Goal: Transaction & Acquisition: Obtain resource

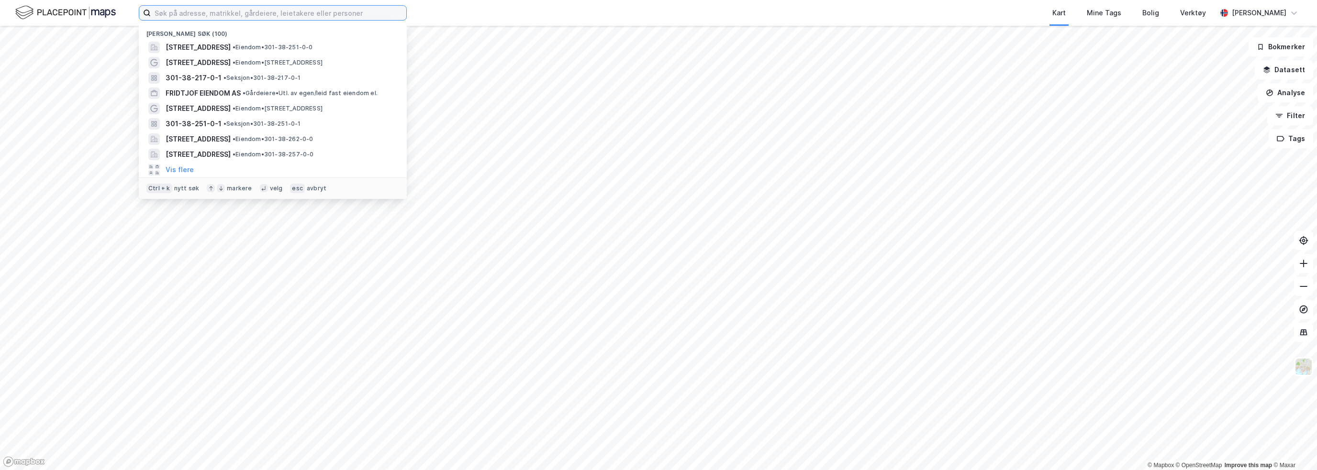
click at [176, 13] on input at bounding box center [279, 13] width 256 height 14
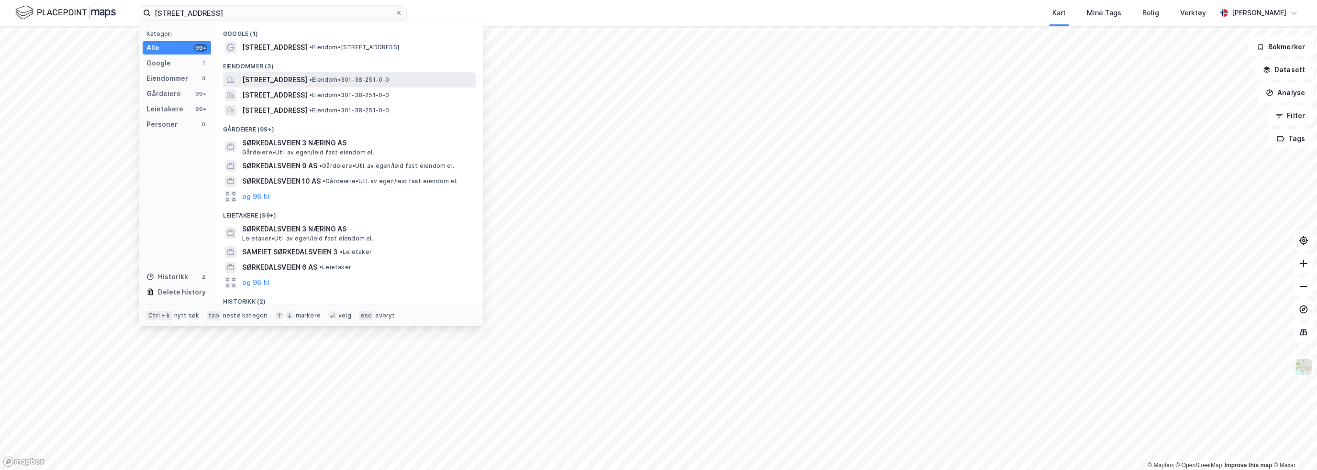
click at [246, 80] on span "[STREET_ADDRESS]" at bounding box center [274, 79] width 65 height 11
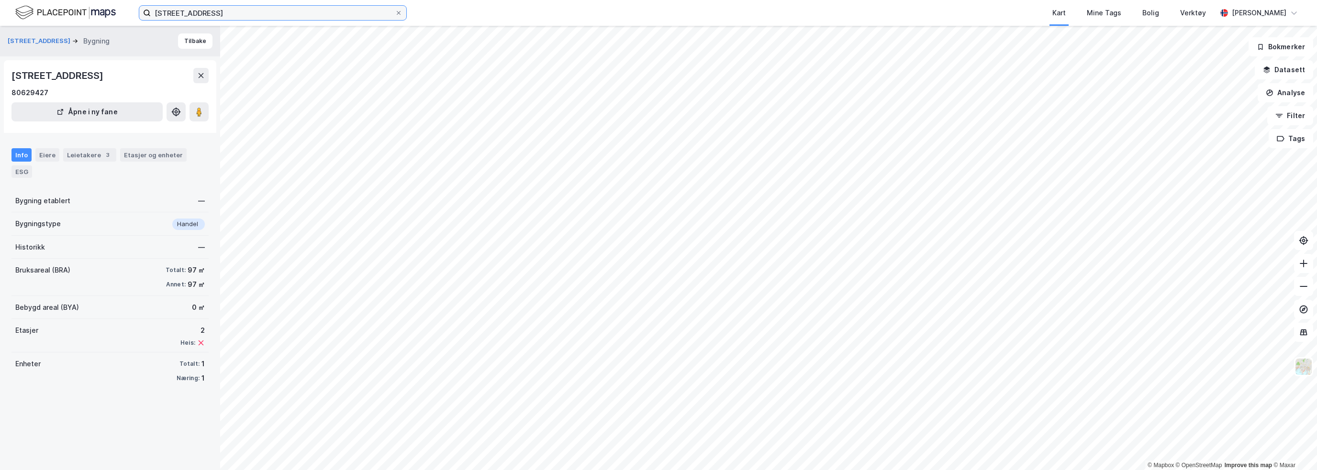
click at [225, 10] on input "[STREET_ADDRESS]" at bounding box center [273, 13] width 244 height 14
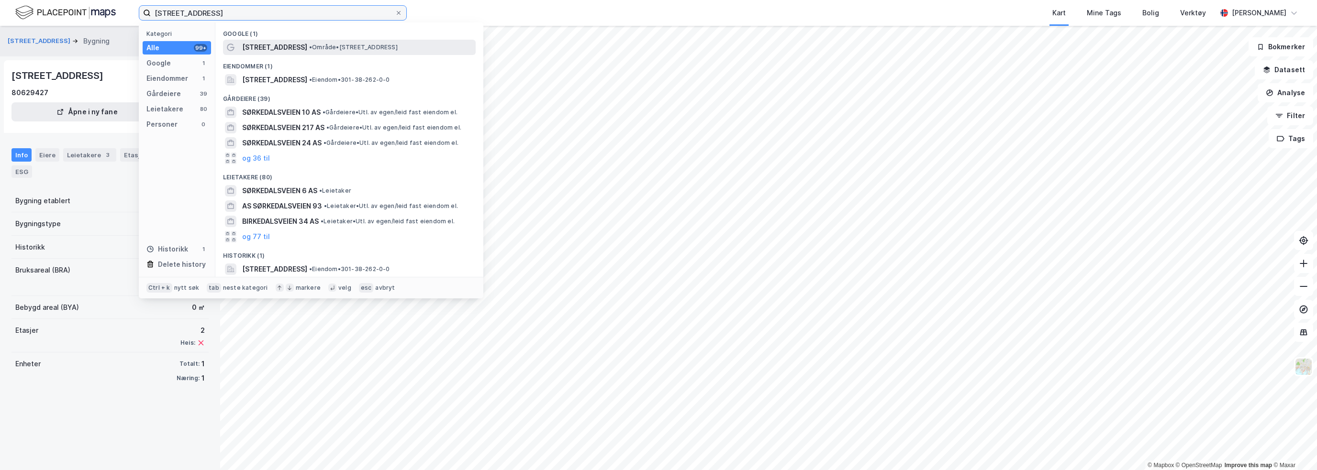
type input "[STREET_ADDRESS]"
click at [258, 46] on span "[STREET_ADDRESS]" at bounding box center [274, 47] width 65 height 11
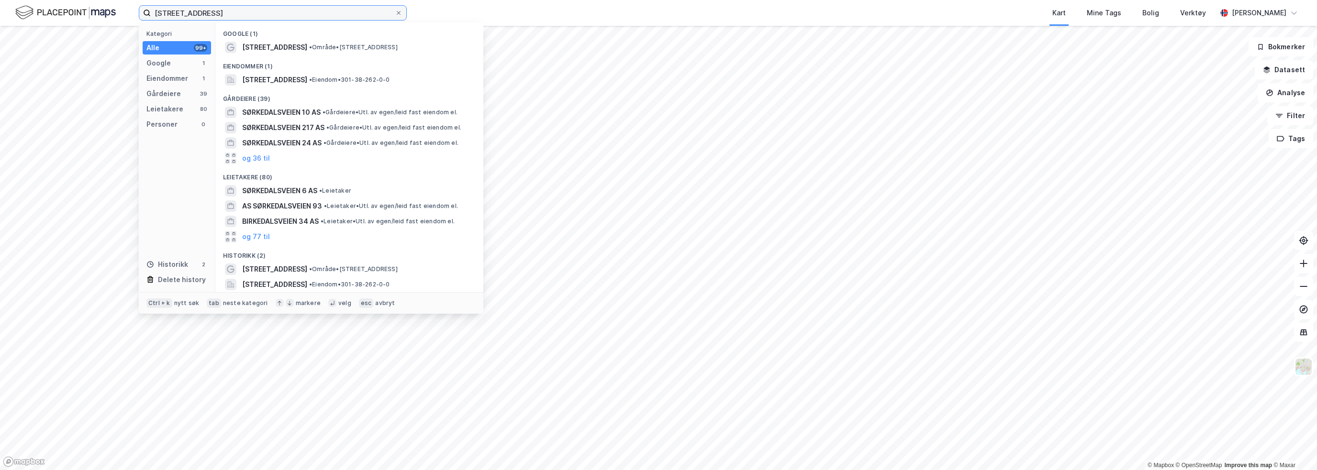
click at [246, 13] on input "[STREET_ADDRESS]" at bounding box center [273, 13] width 244 height 14
click at [266, 78] on span "[STREET_ADDRESS]" at bounding box center [274, 79] width 65 height 11
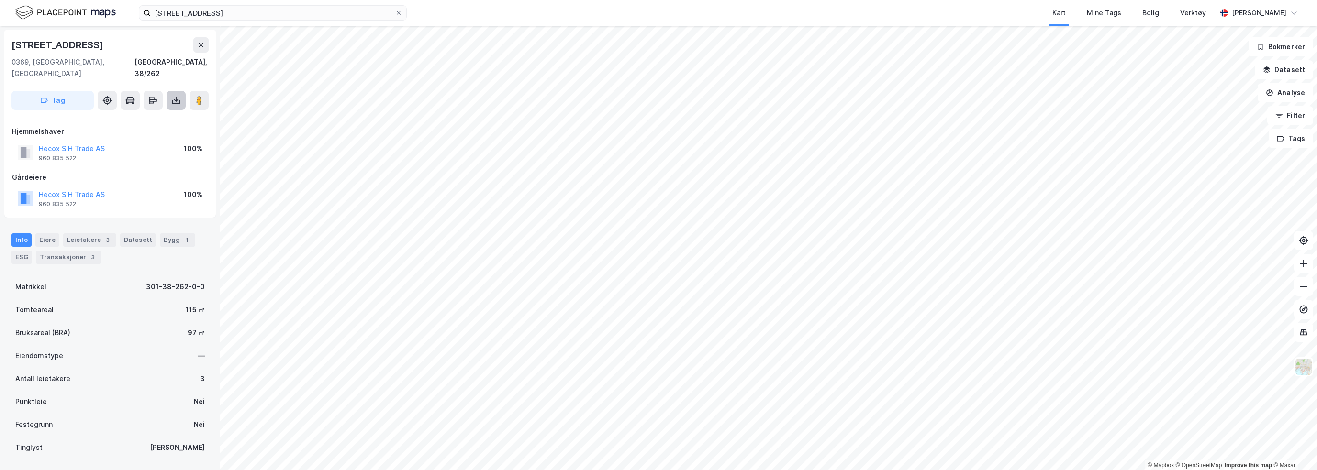
click at [181, 91] on button at bounding box center [176, 100] width 19 height 19
click at [142, 116] on div "Last ned grunnbok" at bounding box center [129, 120] width 56 height 8
